Goal: Task Accomplishment & Management: Manage account settings

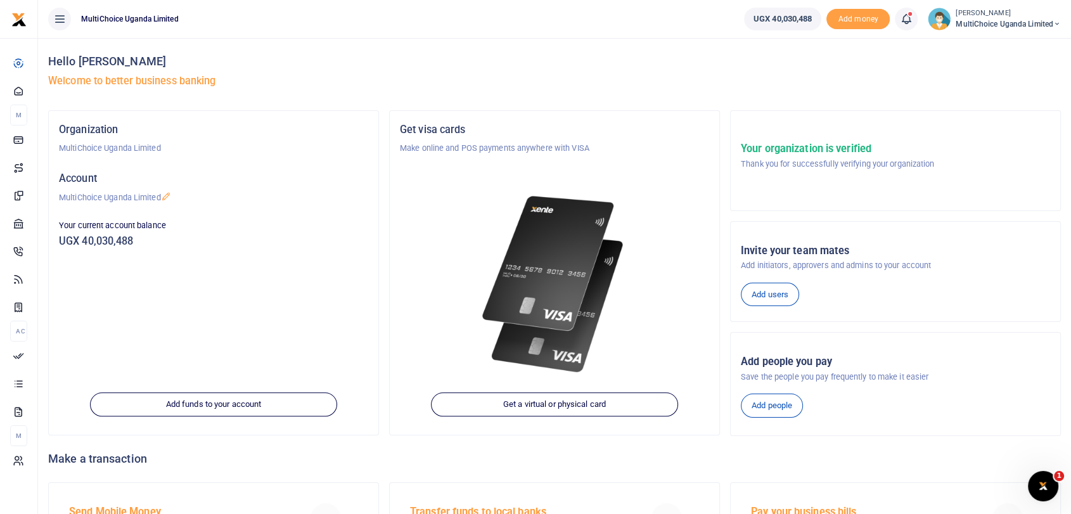
click at [971, 14] on small "[PERSON_NAME]" at bounding box center [1008, 13] width 105 height 11
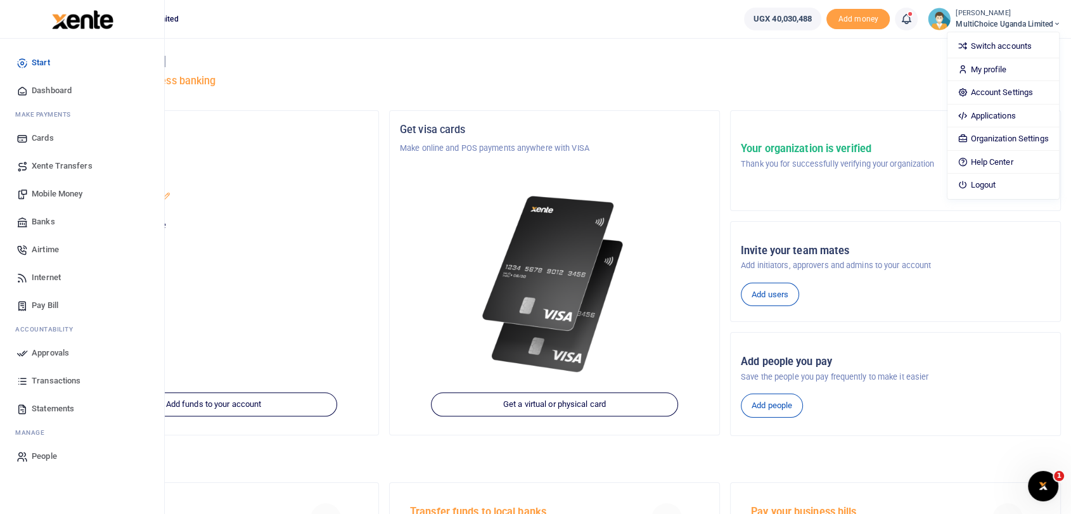
click at [65, 89] on span "Dashboard" at bounding box center [52, 90] width 40 height 13
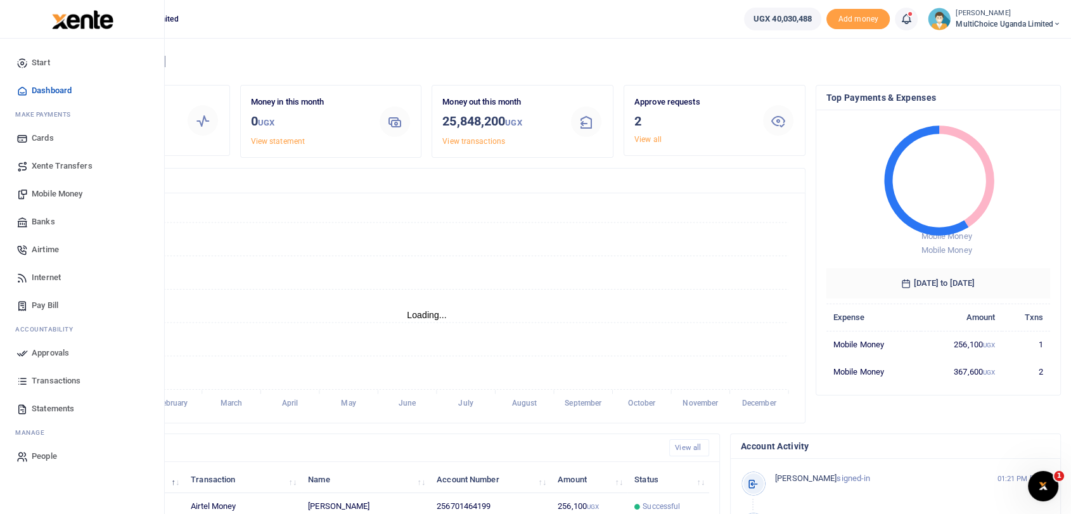
scroll to position [11, 11]
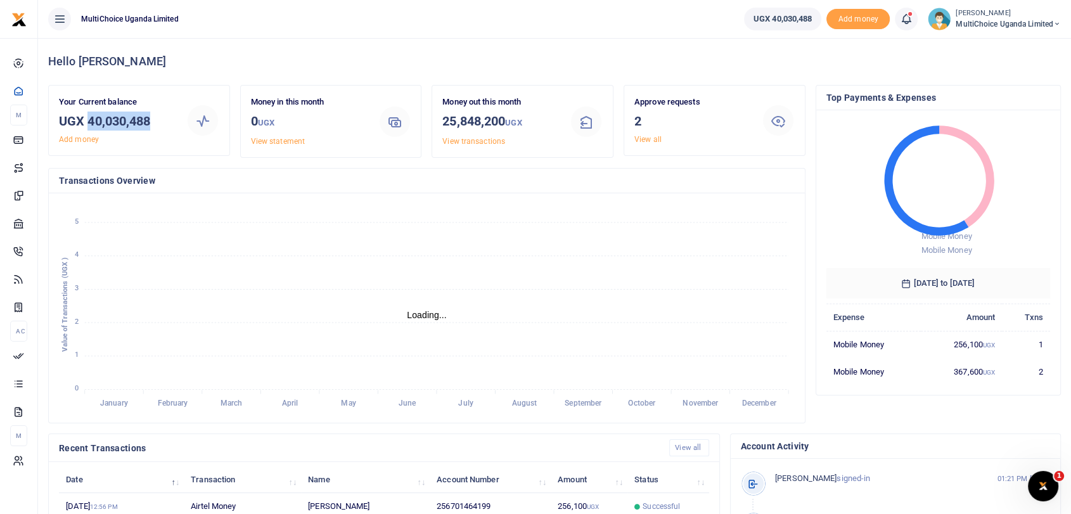
drag, startPoint x: 91, startPoint y: 118, endPoint x: 152, endPoint y: 127, distance: 62.1
click at [152, 127] on h3 "UGX 40,030,488" at bounding box center [117, 121] width 117 height 19
copy h3 "40,030,488"
click at [640, 138] on link "View all" at bounding box center [647, 139] width 27 height 9
click at [958, 20] on span "MultiChoice Uganda Limited" at bounding box center [1008, 23] width 105 height 11
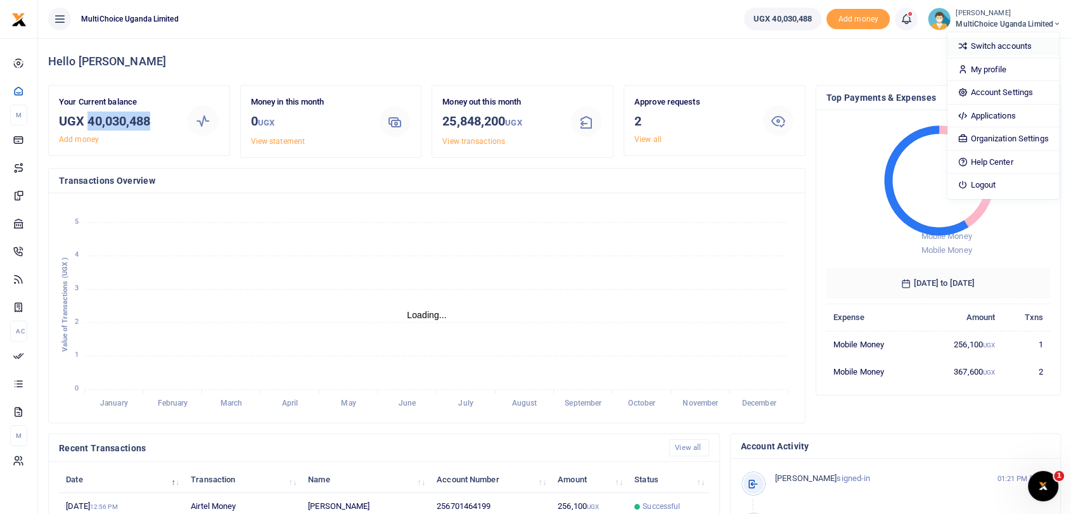
click at [982, 49] on link "Switch accounts" at bounding box center [1002, 46] width 111 height 18
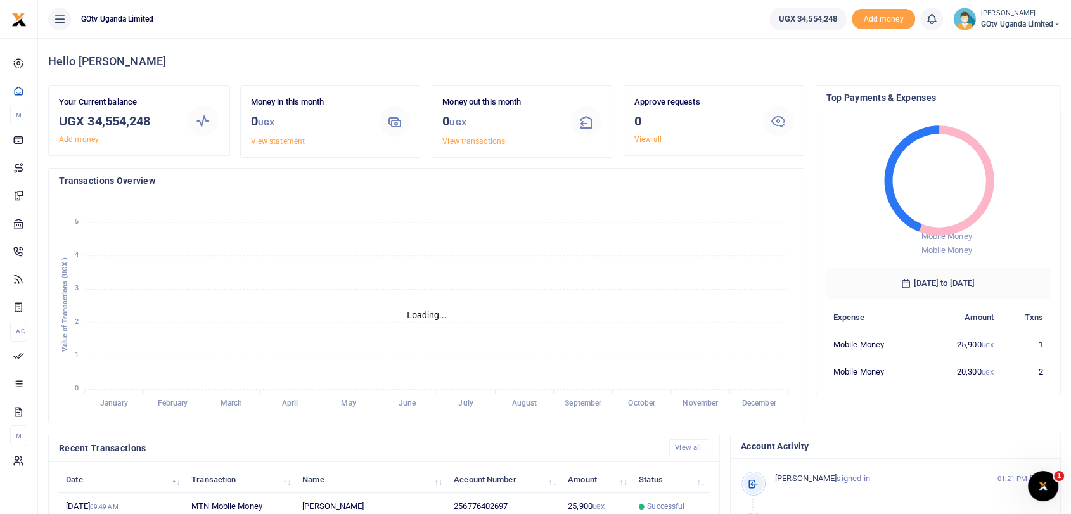
scroll to position [11, 11]
drag, startPoint x: 89, startPoint y: 120, endPoint x: 168, endPoint y: 126, distance: 78.8
click at [168, 126] on h3 "UGX 34,554,248" at bounding box center [117, 121] width 117 height 19
copy h3 "34,554,248"
